Goal: Go to known website: Access a specific website the user already knows

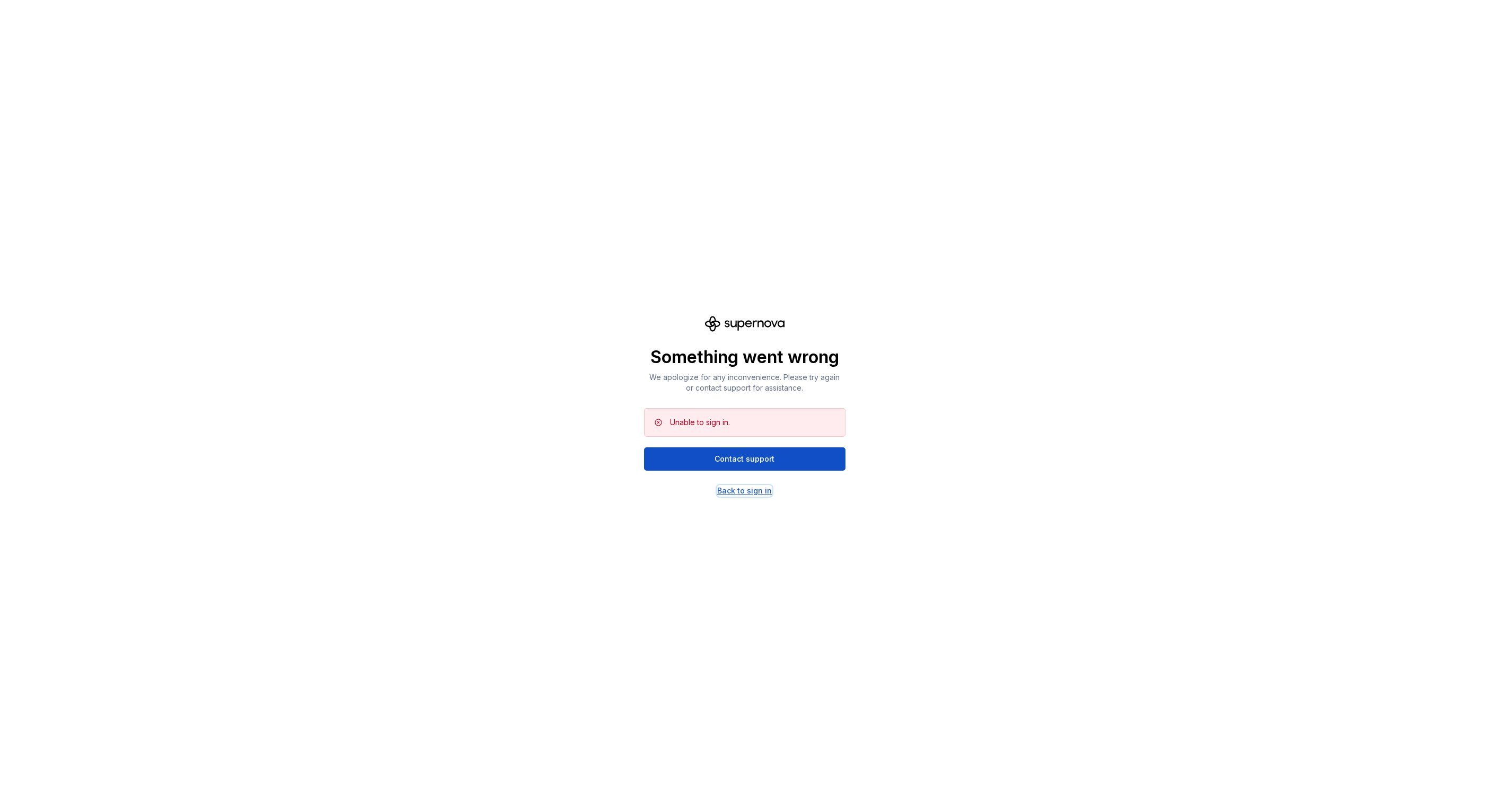
click at [739, 490] on div "Back to sign in" at bounding box center [744, 491] width 54 height 10
